Goal: Communication & Community: Ask a question

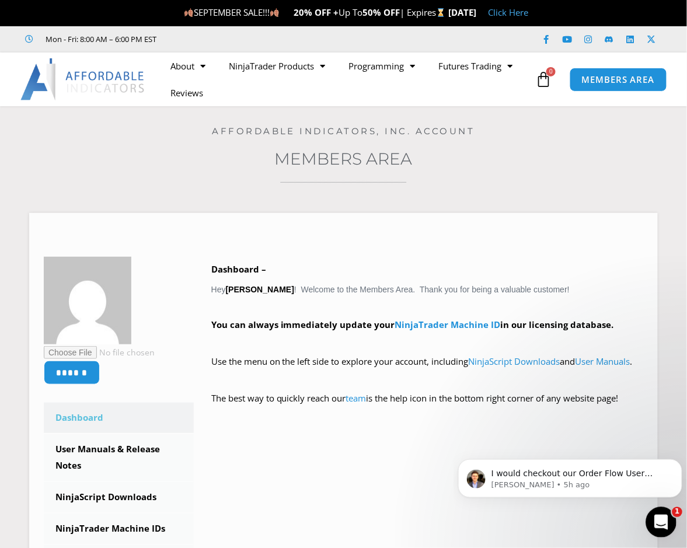
click at [666, 519] on icon "Open Intercom Messenger" at bounding box center [660, 521] width 19 height 19
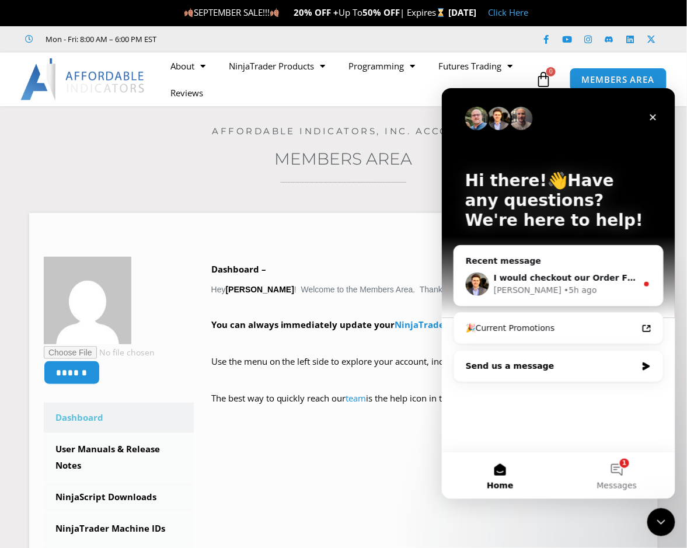
click at [646, 361] on icon "Intercom messenger" at bounding box center [646, 365] width 10 height 9
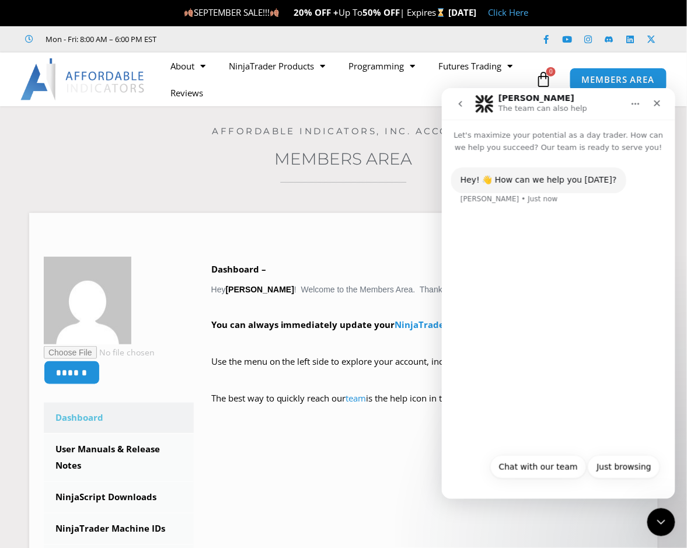
click at [527, 211] on div "Hey! 👋 How can we help you [DATE]? [PERSON_NAME] • Just now" at bounding box center [558, 192] width 215 height 51
click at [551, 467] on button "Chat with our team" at bounding box center [538, 466] width 96 height 23
click at [620, 227] on div "Chat with our team" at bounding box center [617, 227] width 79 height 12
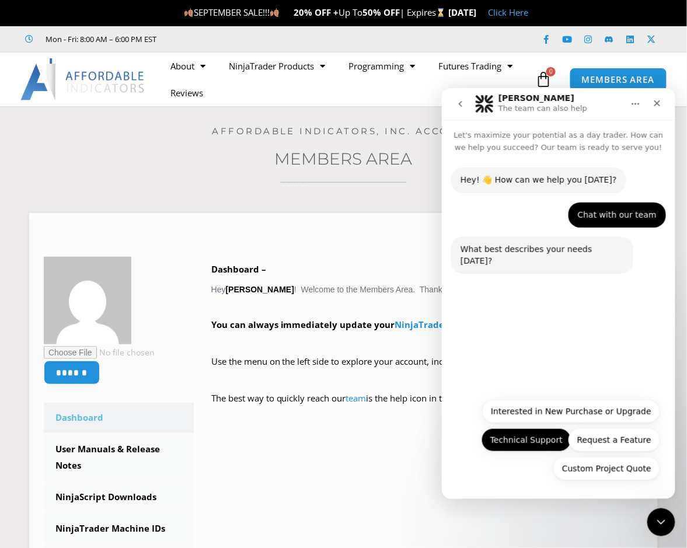
click at [531, 443] on button "Technical Support" at bounding box center [526, 439] width 90 height 23
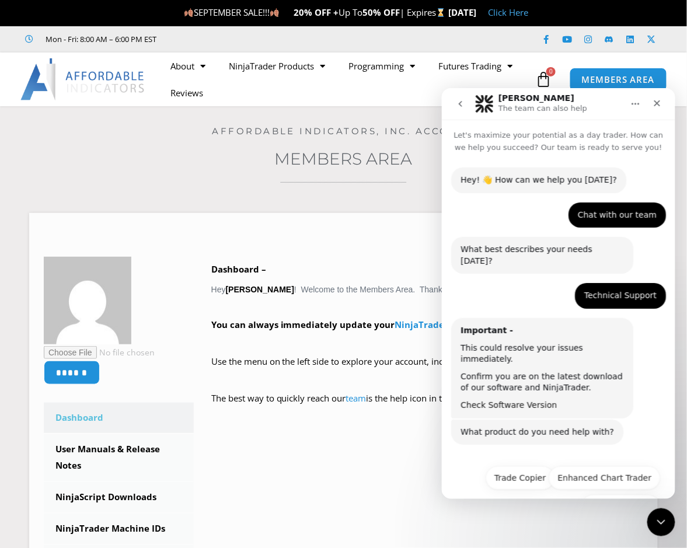
scroll to position [15, 0]
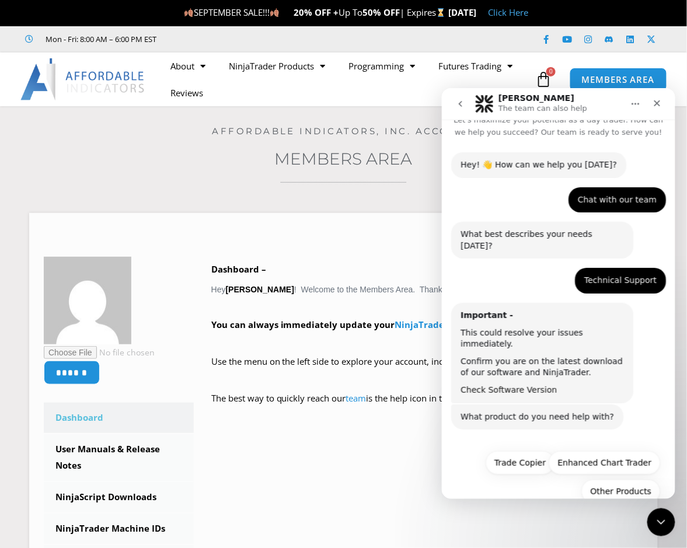
click at [510, 385] on link "Check Software Version" at bounding box center [508, 389] width 96 height 9
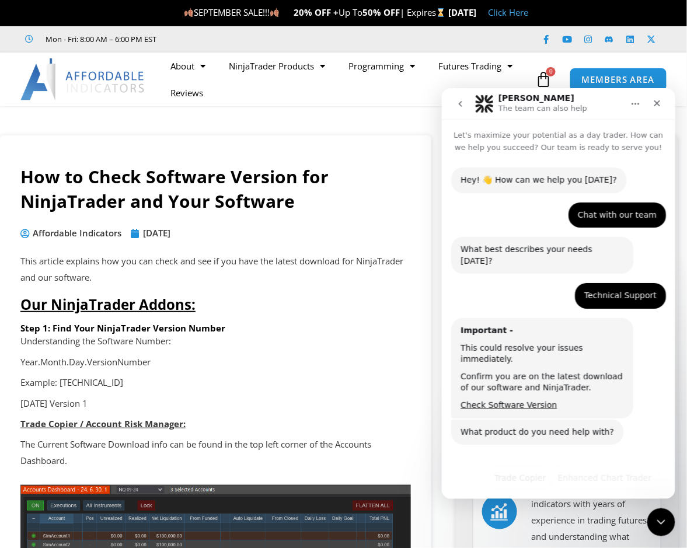
scroll to position [15, 0]
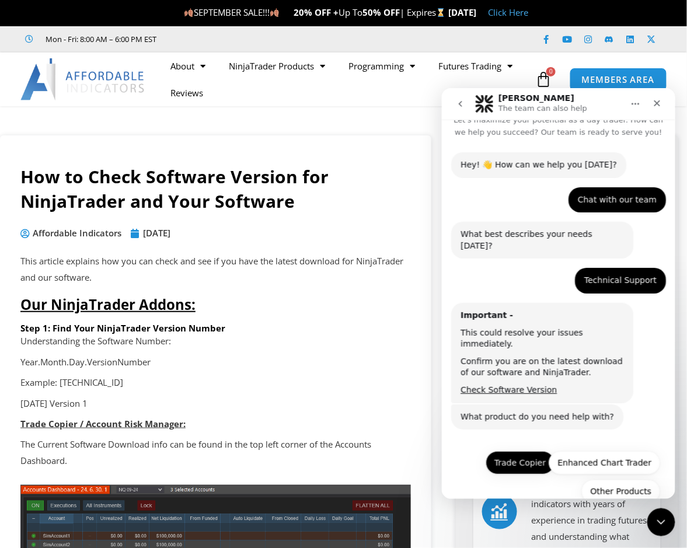
click at [509, 451] on button "Trade Copier" at bounding box center [519, 462] width 69 height 23
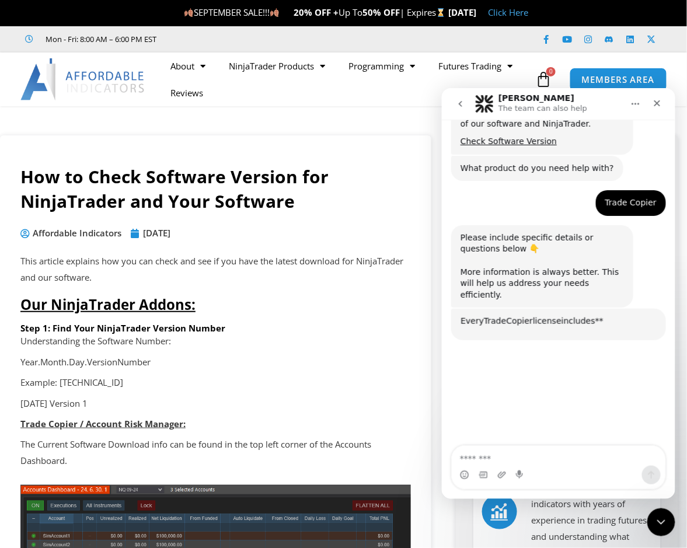
scroll to position [302, 0]
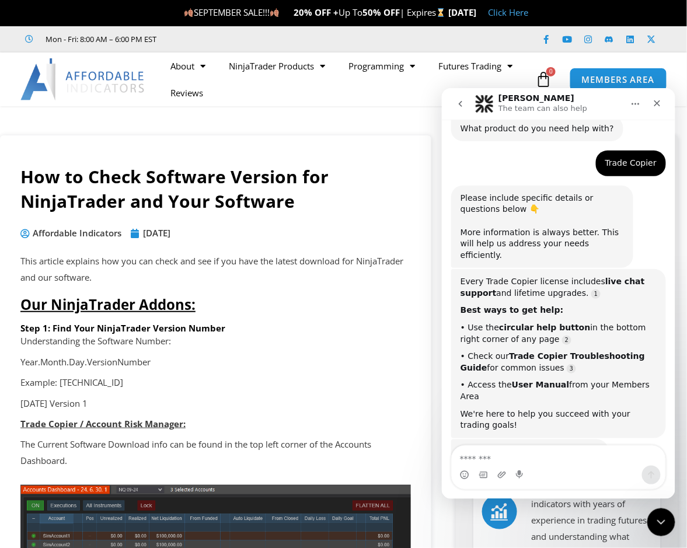
click at [482, 457] on textarea "Message…" at bounding box center [558, 456] width 214 height 20
type textarea "**********"
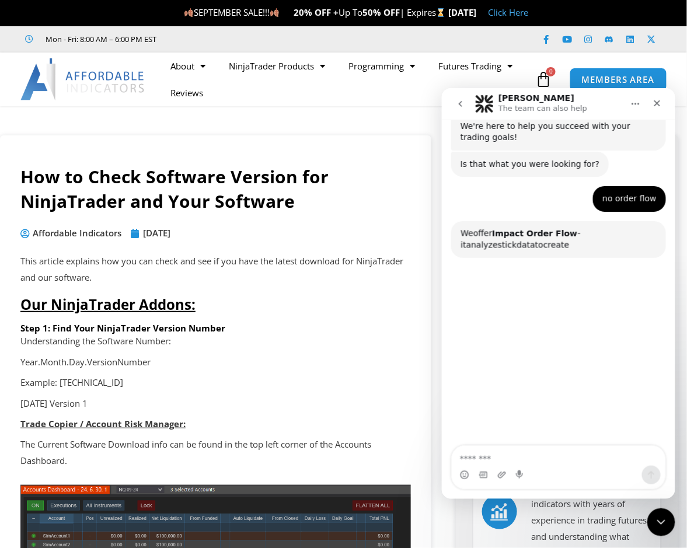
scroll to position [615, 0]
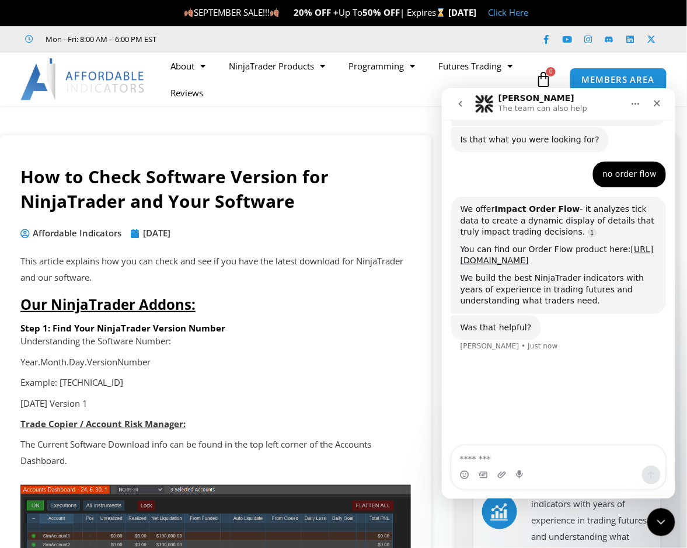
click at [504, 460] on textarea "Message…" at bounding box center [558, 456] width 214 height 20
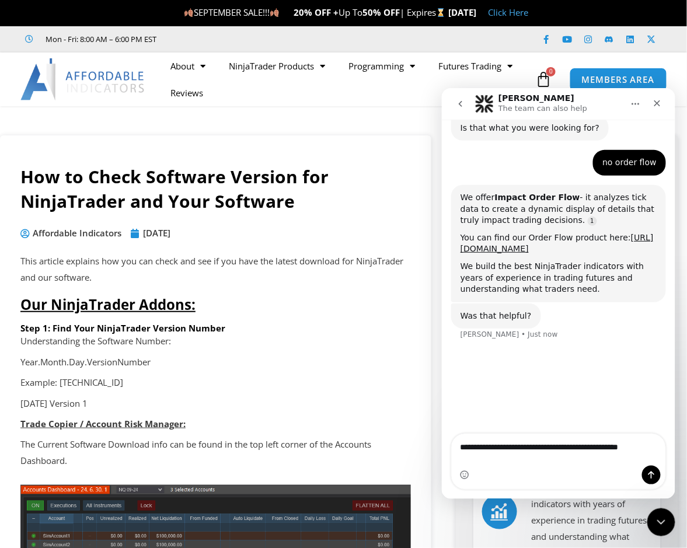
scroll to position [603, 0]
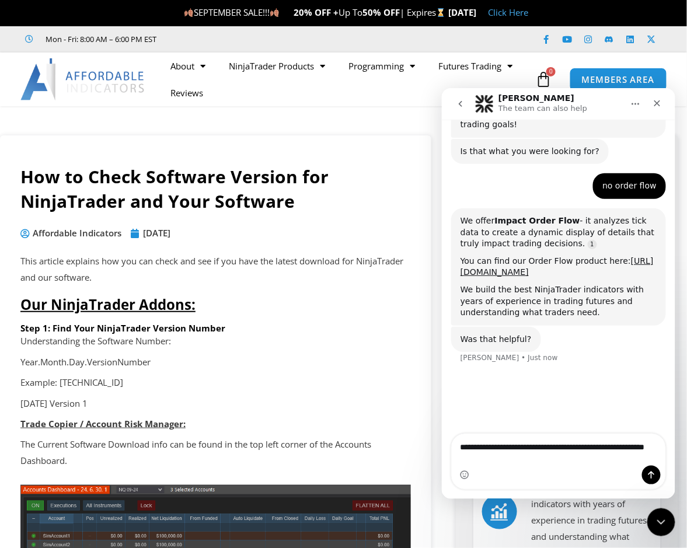
type textarea "**********"
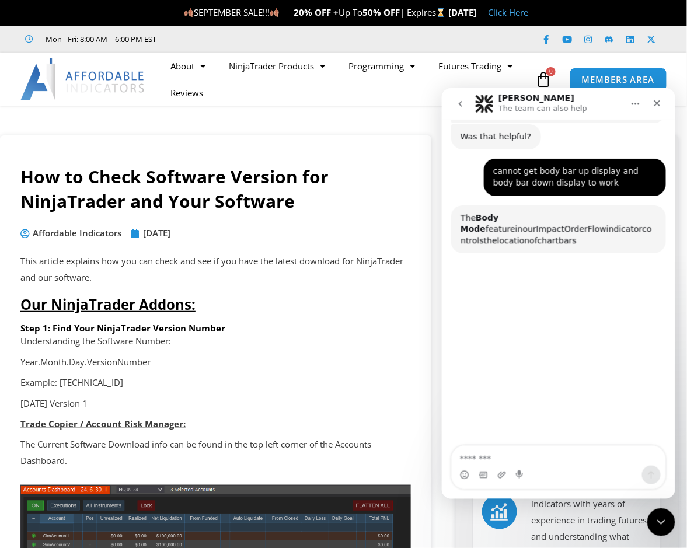
scroll to position [815, 0]
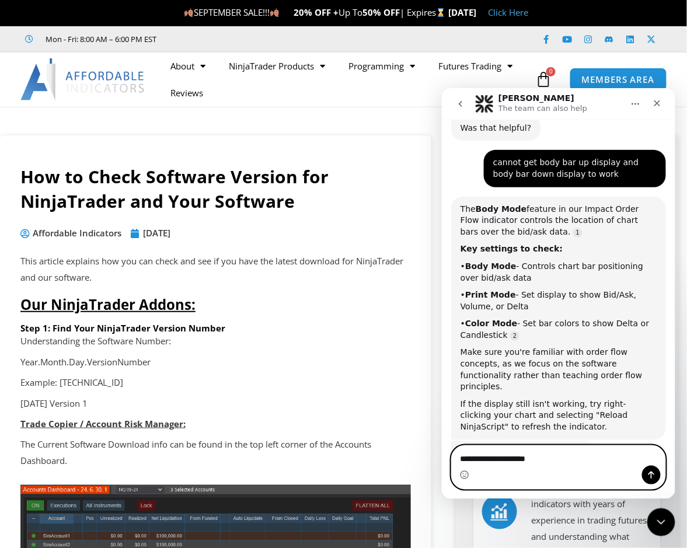
type textarea "**********"
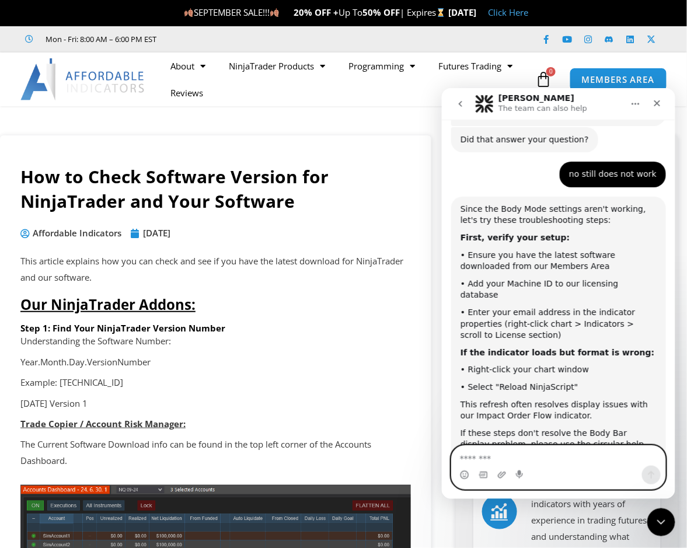
scroll to position [1153, 0]
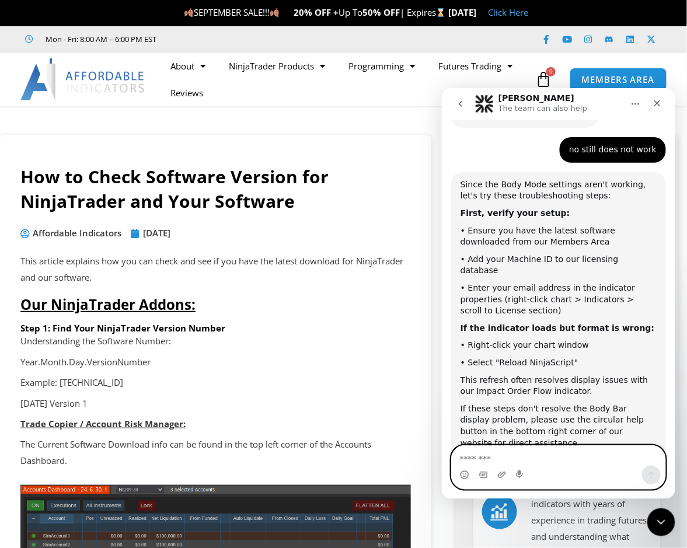
click at [525, 452] on textarea "Message…" at bounding box center [558, 456] width 214 height 20
type textarea "**"
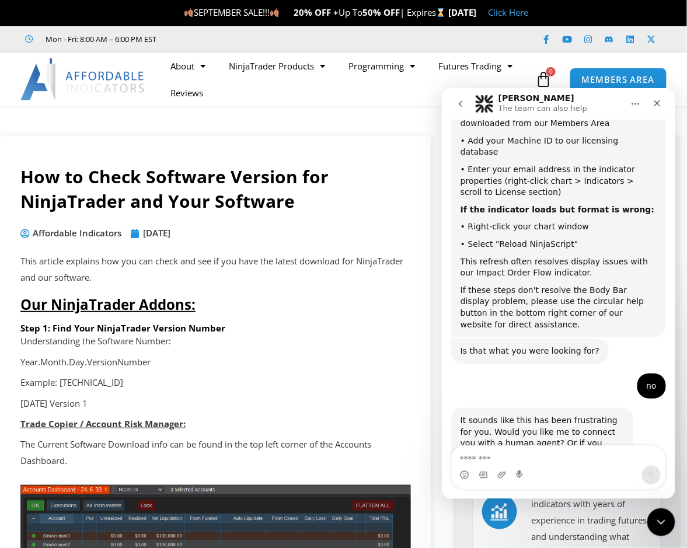
scroll to position [1274, 0]
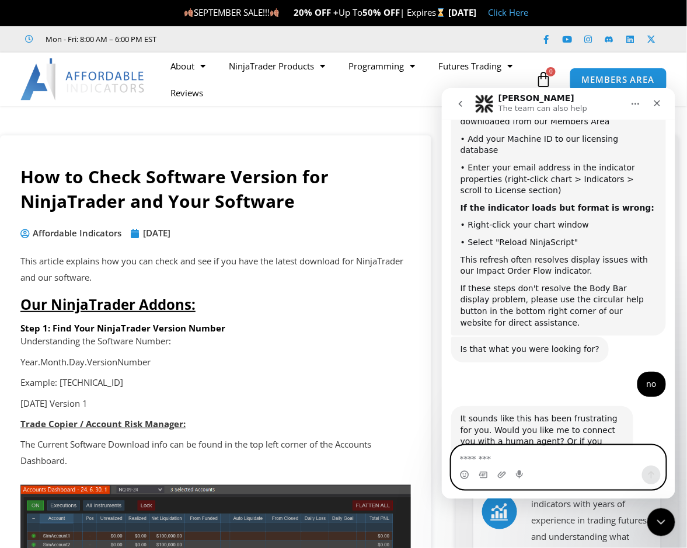
click at [517, 461] on textarea "Message…" at bounding box center [558, 456] width 214 height 20
type textarea "**********"
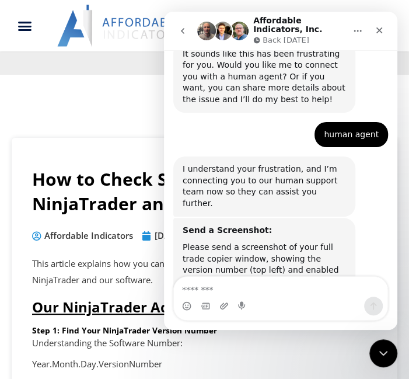
scroll to position [1663, 0]
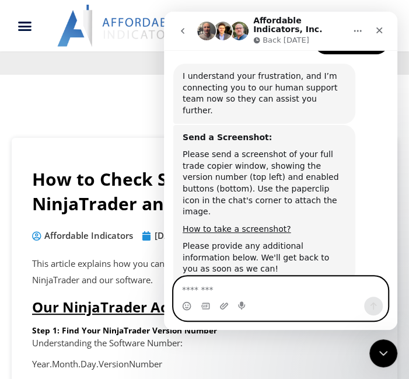
click at [218, 295] on textarea "Message…" at bounding box center [281, 287] width 214 height 20
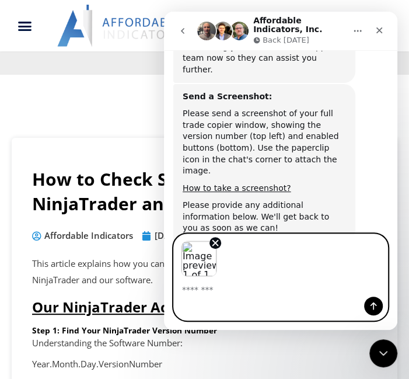
scroll to position [1705, 0]
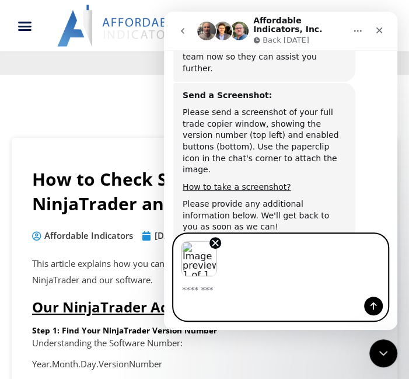
click at [279, 286] on textarea "Message…" at bounding box center [281, 287] width 214 height 20
click at [241, 291] on textarea "Message…" at bounding box center [281, 287] width 214 height 20
type textarea "*"
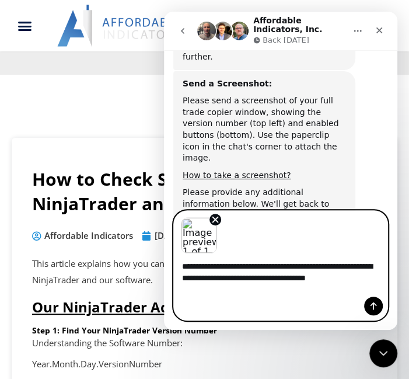
scroll to position [1728, 0]
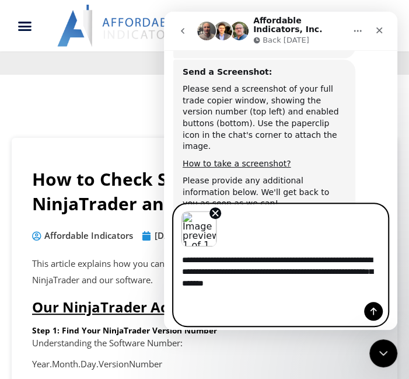
type textarea "**********"
click at [310, 305] on div "Intercom messenger" at bounding box center [281, 311] width 214 height 19
click at [378, 302] on button "Send a message…" at bounding box center [373, 311] width 19 height 19
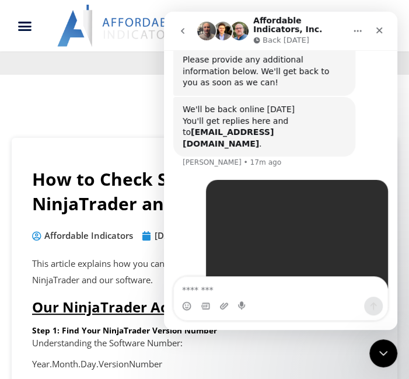
scroll to position [1850, 0]
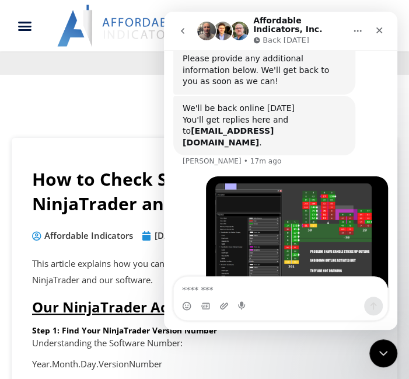
click at [297, 183] on img "David says…" at bounding box center [293, 239] width 157 height 113
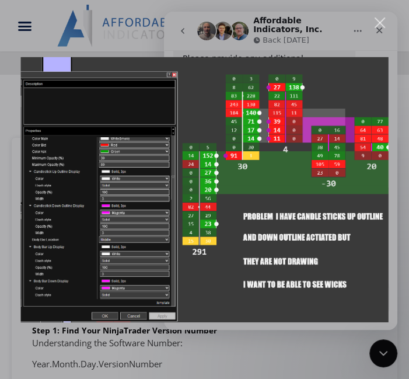
click at [318, 349] on div "Intercom messenger" at bounding box center [204, 189] width 409 height 379
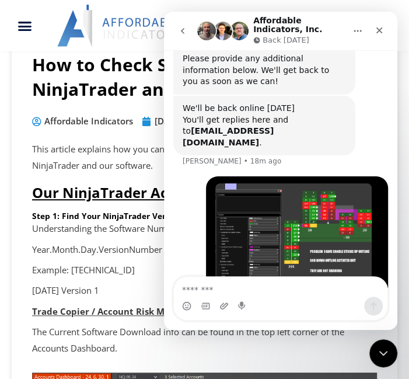
scroll to position [117, 0]
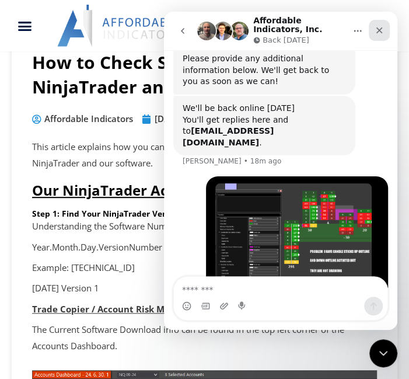
click at [377, 30] on icon "Close" at bounding box center [379, 30] width 9 height 9
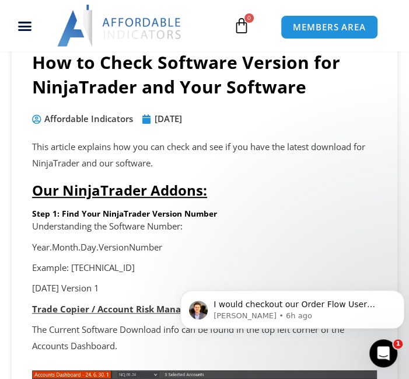
scroll to position [1850, 0]
